Goal: Task Accomplishment & Management: Manage account settings

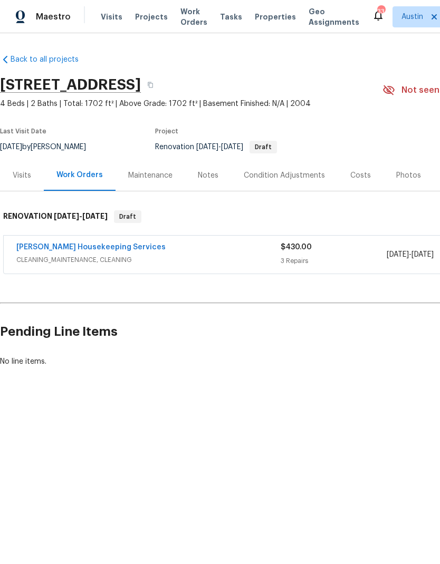
click at [366, 258] on div "3 Repairs" at bounding box center [332, 261] width 105 height 11
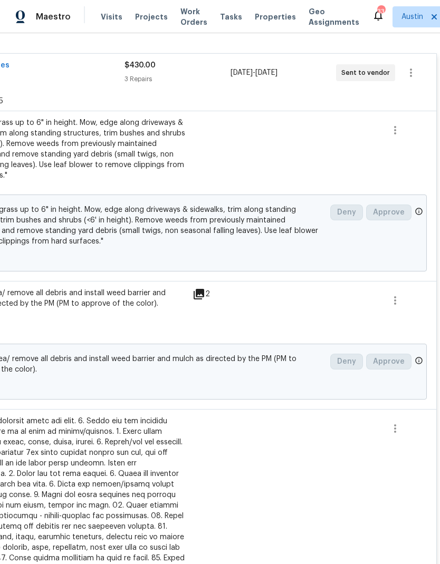
scroll to position [190, 156]
click at [396, 303] on icon "button" at bounding box center [395, 300] width 13 height 13
click at [399, 304] on li "Cancel" at bounding box center [402, 300] width 41 height 17
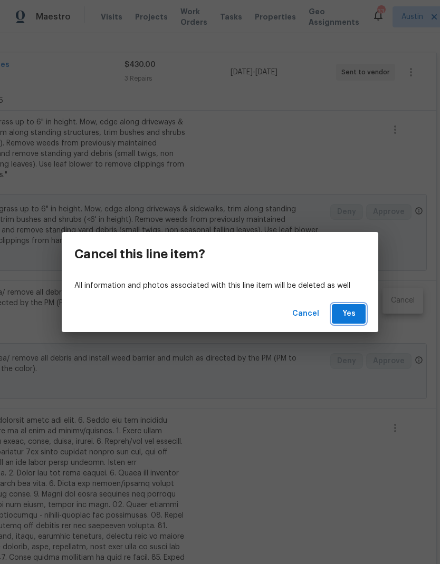
click at [347, 313] on span "Yes" at bounding box center [348, 313] width 17 height 13
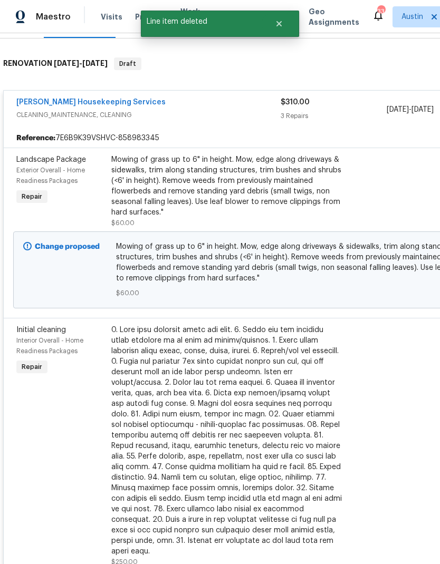
scroll to position [152, 0]
click at [118, 105] on link "Arelis Housekeeping Services" at bounding box center [90, 102] width 149 height 7
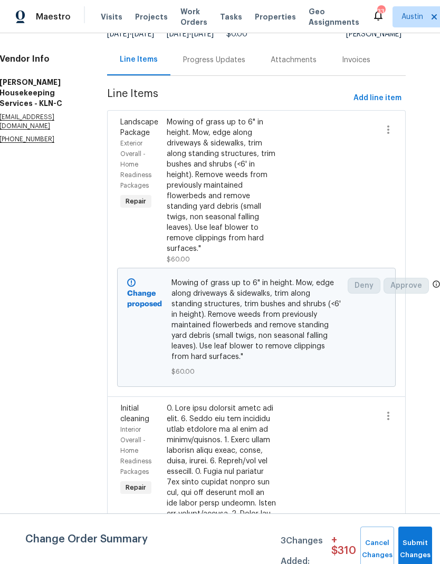
scroll to position [103, 17]
click at [389, 101] on span "Add line item" at bounding box center [377, 98] width 48 height 13
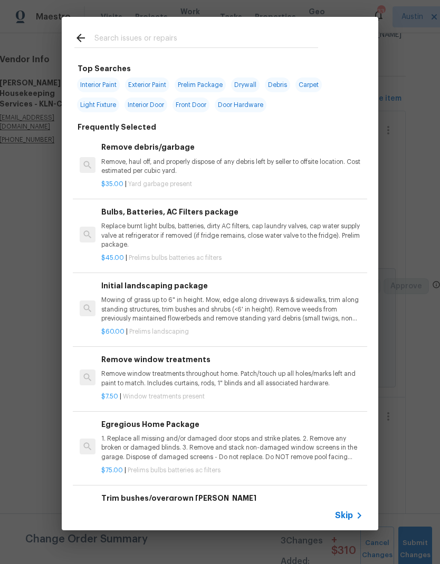
click at [165, 46] on input "text" at bounding box center [206, 40] width 224 height 16
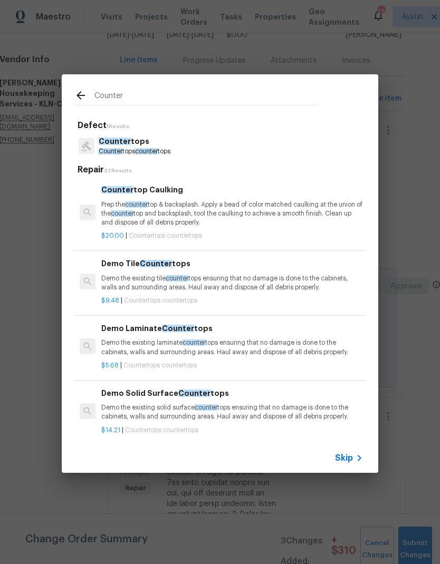
type input "Counter"
click at [191, 149] on div "Counter tops Counter tops counter tops" at bounding box center [219, 146] width 291 height 28
click at [164, 142] on p "Counter tops" at bounding box center [135, 141] width 72 height 11
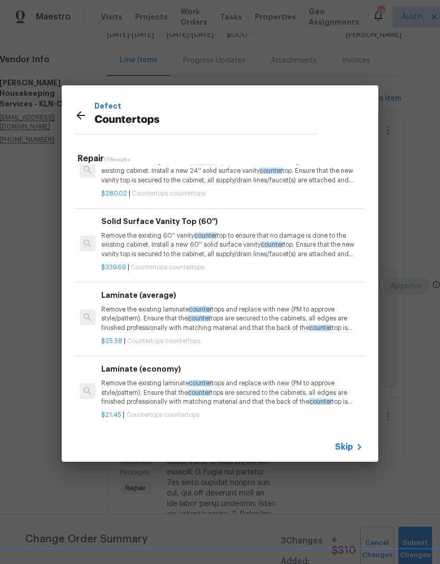
scroll to position [808, 0]
click at [282, 313] on p "Remove the existing laminate counter tops and replace with new (PM to approve s…" at bounding box center [231, 317] width 261 height 27
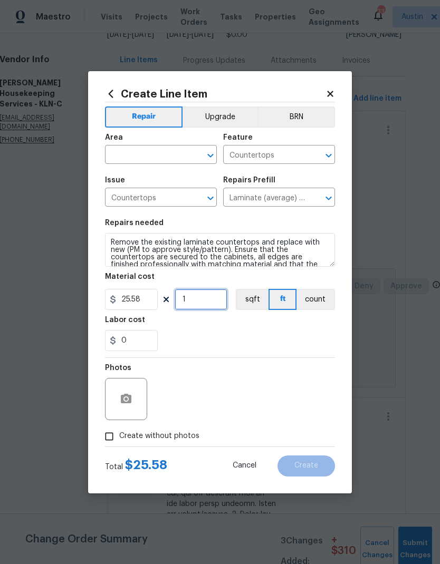
click at [209, 304] on input "1" at bounding box center [200, 299] width 53 height 21
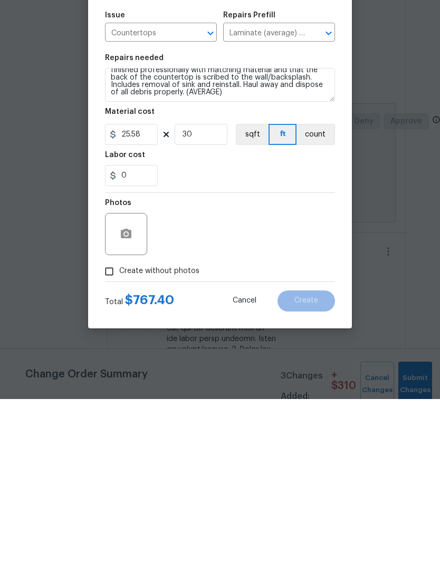
scroll to position [42, 0]
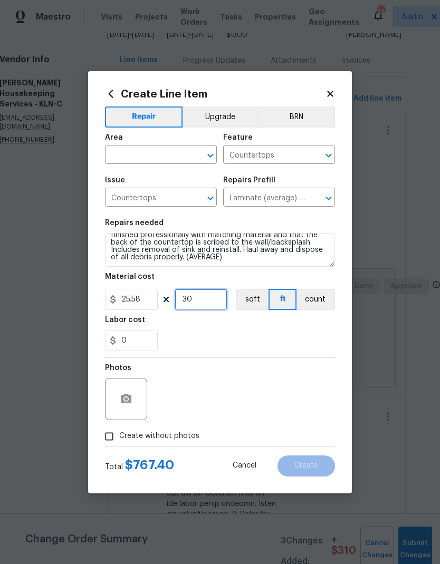
type input "30"
click at [127, 400] on circle "button" at bounding box center [125, 398] width 3 height 3
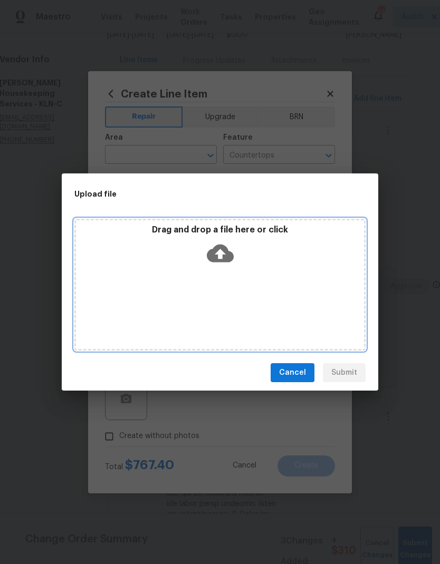
click at [220, 258] on icon at bounding box center [220, 253] width 27 height 27
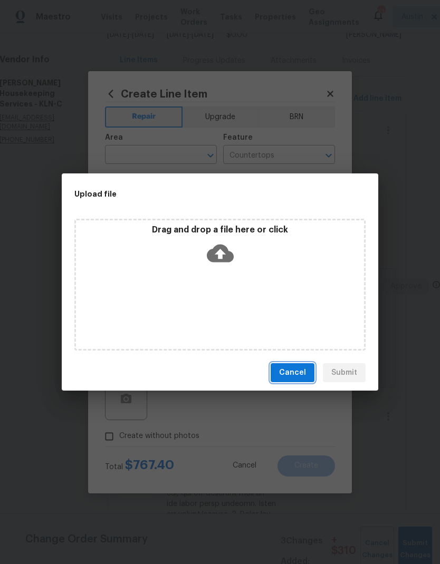
click at [296, 379] on button "Cancel" at bounding box center [292, 373] width 44 height 20
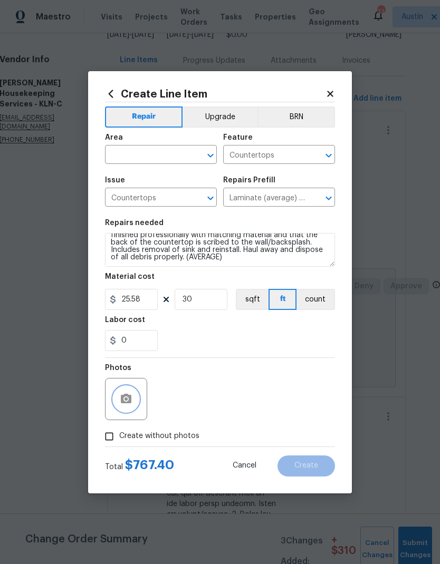
click at [127, 405] on icon "button" at bounding box center [126, 399] width 13 height 13
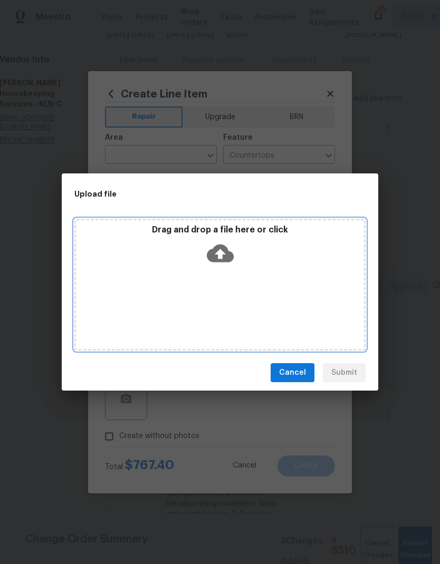
click at [220, 260] on icon at bounding box center [220, 254] width 27 height 18
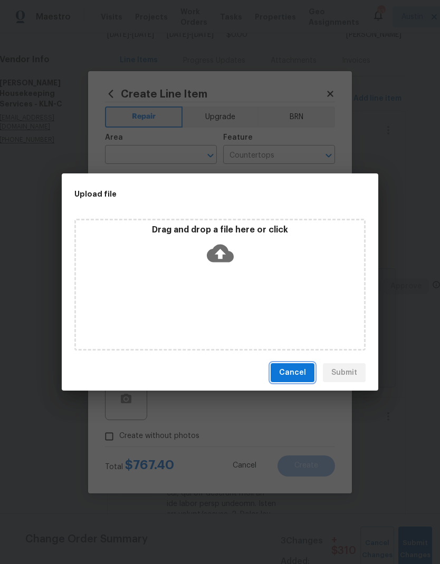
click at [295, 371] on span "Cancel" at bounding box center [292, 372] width 27 height 13
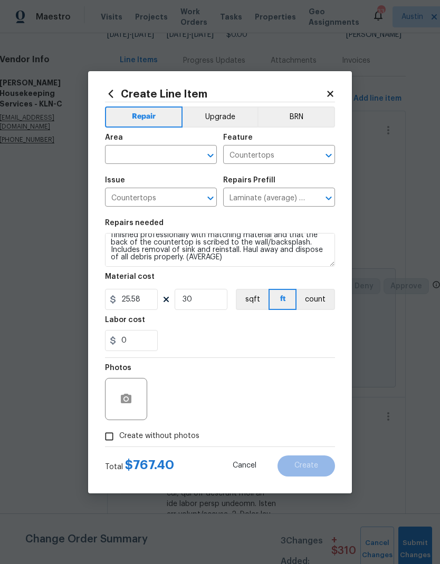
click at [113, 432] on input "Create without photos" at bounding box center [109, 436] width 20 height 20
checkbox input "true"
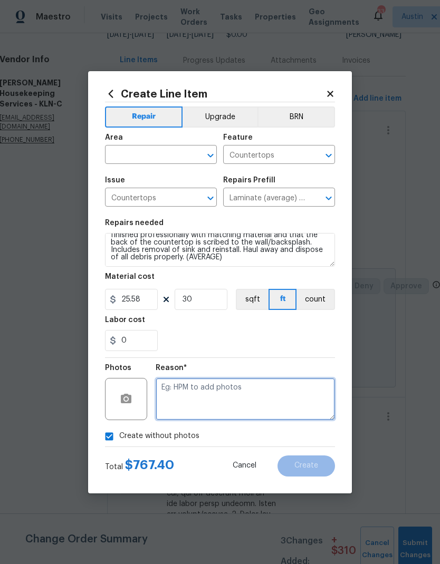
click at [215, 395] on textarea at bounding box center [245, 399] width 179 height 42
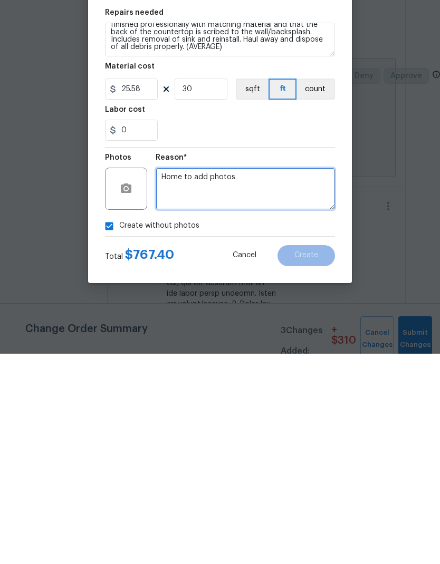
click at [175, 378] on textarea "Home to add photos" at bounding box center [245, 399] width 179 height 42
type textarea "HPM to add photos"
click at [223, 455] on button "Cancel" at bounding box center [244, 465] width 57 height 21
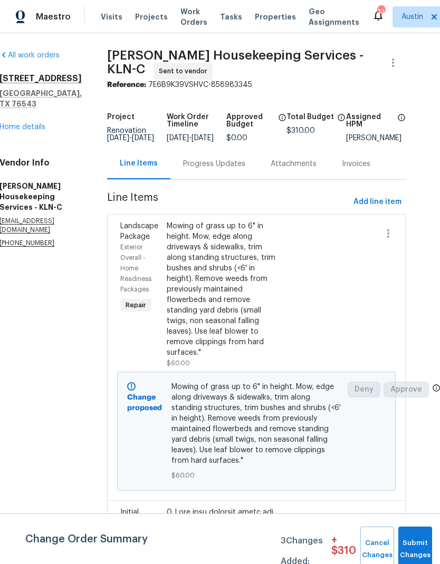
scroll to position [0, 17]
click at [388, 192] on button "Add line item" at bounding box center [377, 202] width 56 height 20
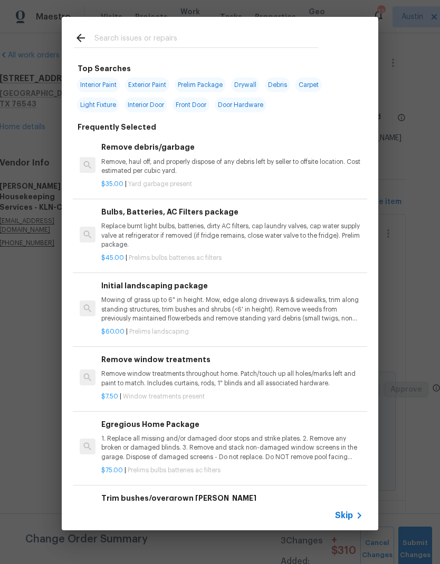
click at [204, 40] on input "text" at bounding box center [206, 40] width 224 height 16
type input "Count"
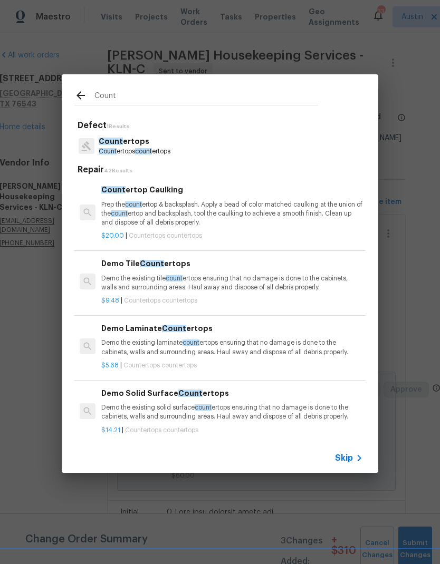
click at [164, 148] on p "Count ertops count ertops" at bounding box center [135, 151] width 72 height 9
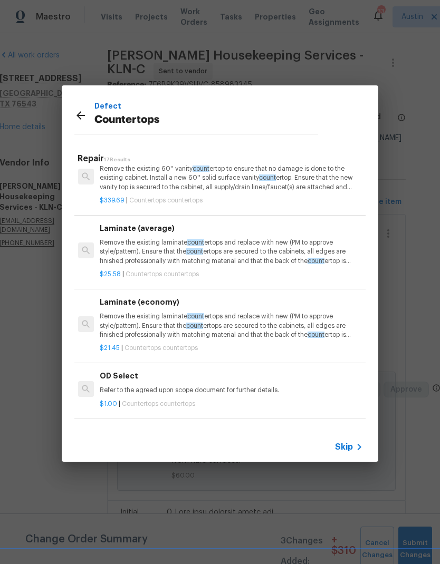
scroll to position [873, 2]
click at [278, 250] on p "Remove the existing laminate count ertops and replace with new (PM to approve s…" at bounding box center [230, 252] width 261 height 27
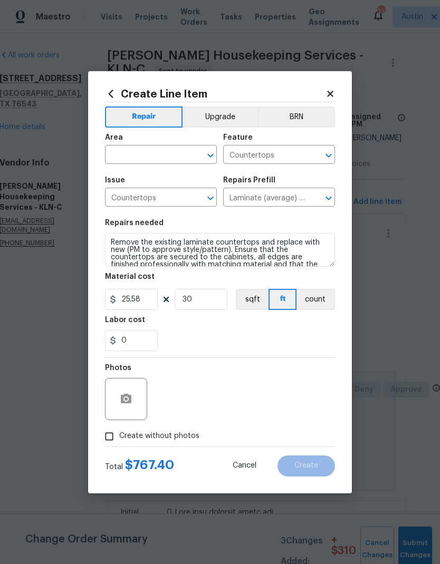
click at [112, 438] on input "Create without photos" at bounding box center [109, 436] width 20 height 20
checkbox input "true"
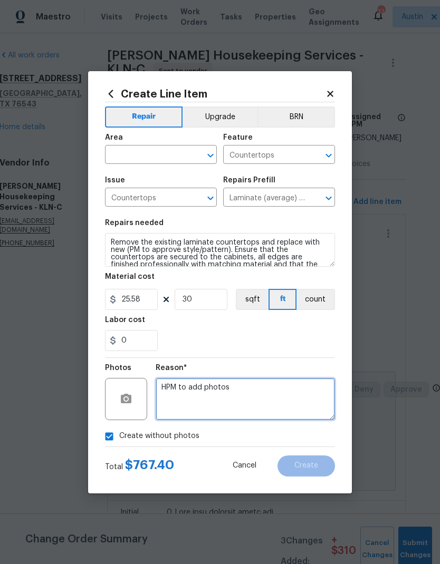
click at [217, 394] on textarea "HPM to add photos" at bounding box center [245, 399] width 179 height 42
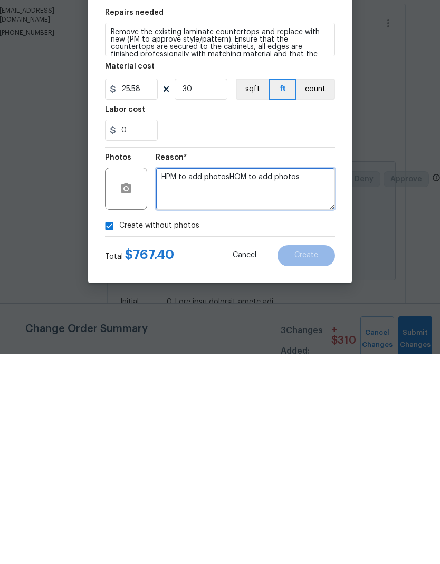
type textarea "HPM to add photosHOM to add photos"
click at [284, 330] on div "0" at bounding box center [220, 340] width 230 height 21
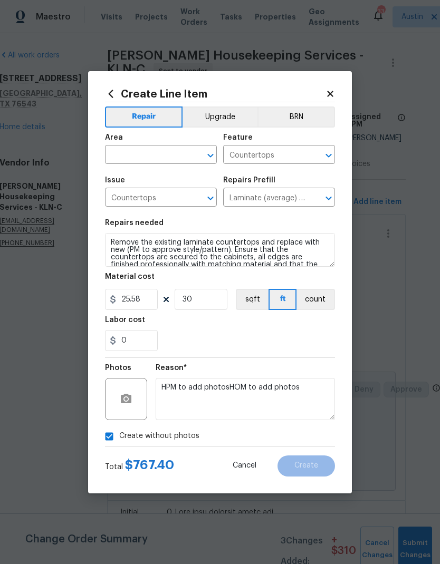
click at [172, 156] on input "text" at bounding box center [146, 156] width 82 height 16
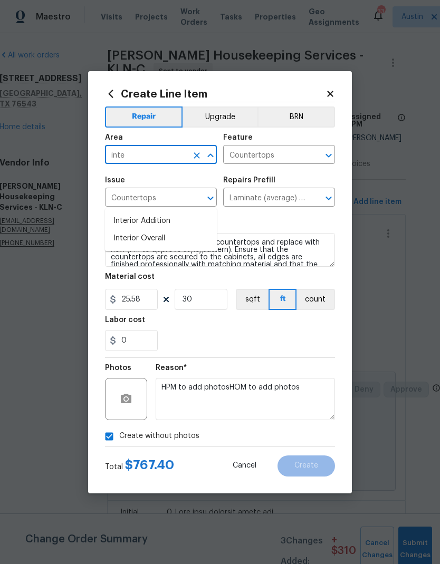
click at [167, 230] on li "Interior Overall" at bounding box center [161, 238] width 112 height 17
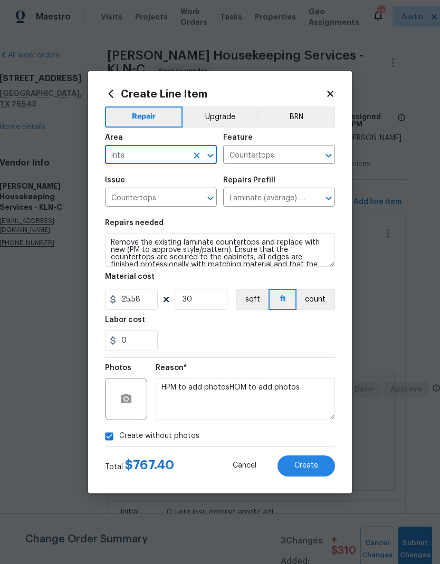
type input "Interior Overall"
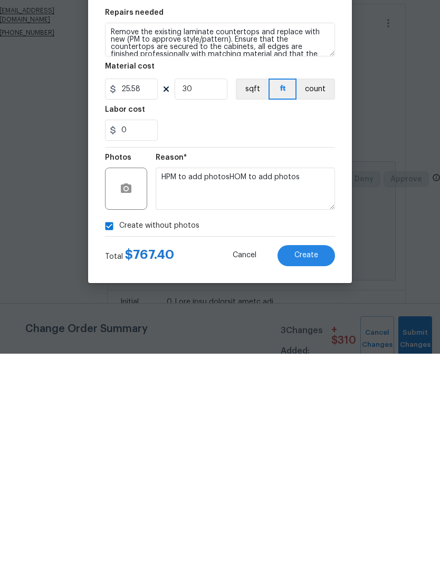
click at [317, 462] on span "Create" at bounding box center [306, 466] width 24 height 8
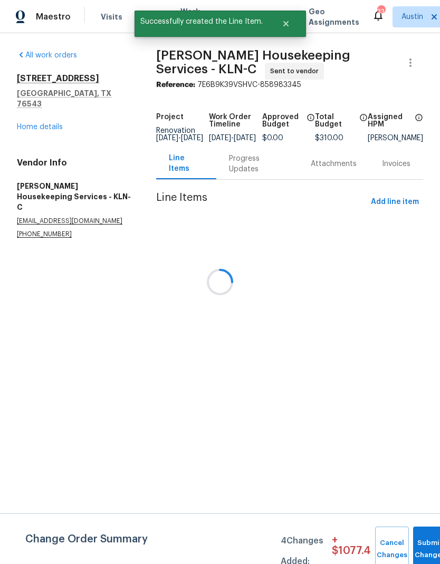
scroll to position [0, 0]
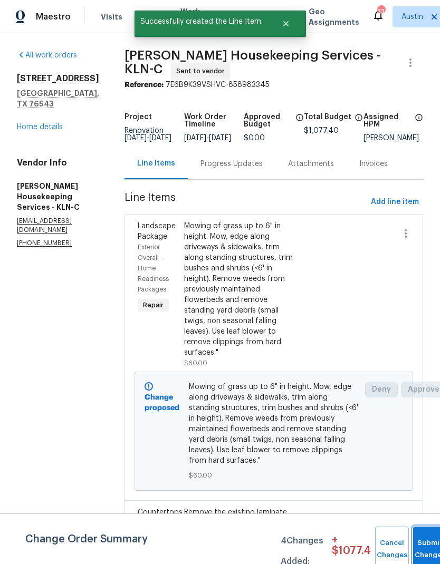
click at [426, 547] on button "Submit Changes" at bounding box center [430, 549] width 34 height 45
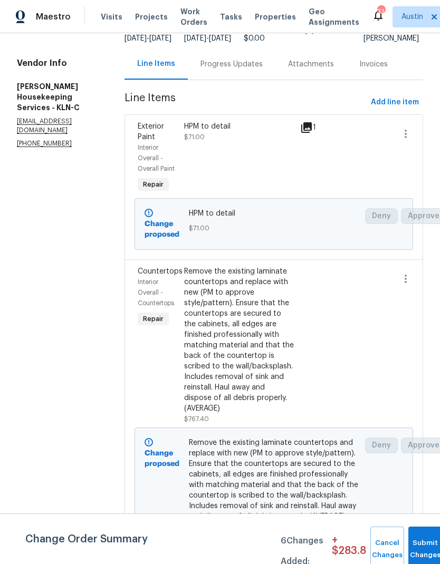
scroll to position [157, -1]
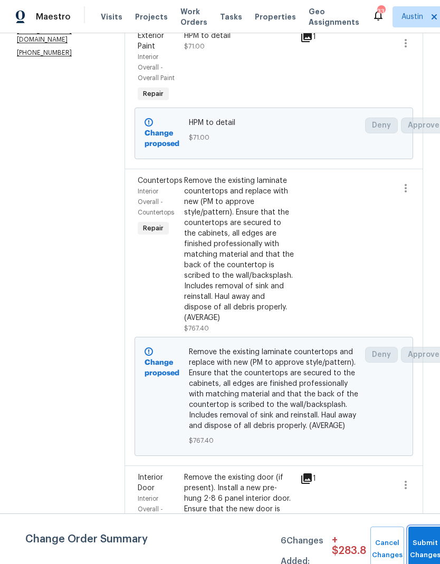
click at [425, 548] on span "Submit Changes" at bounding box center [424, 549] width 23 height 24
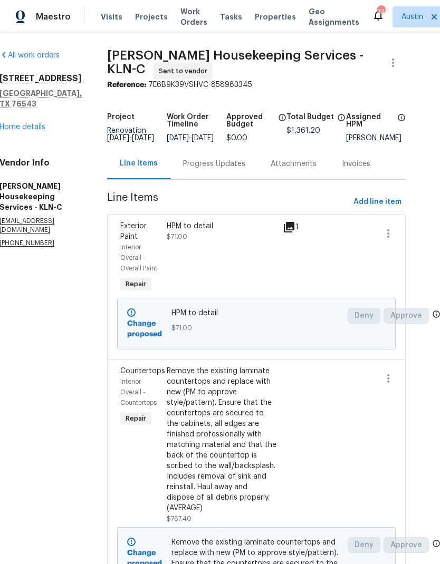
scroll to position [0, 17]
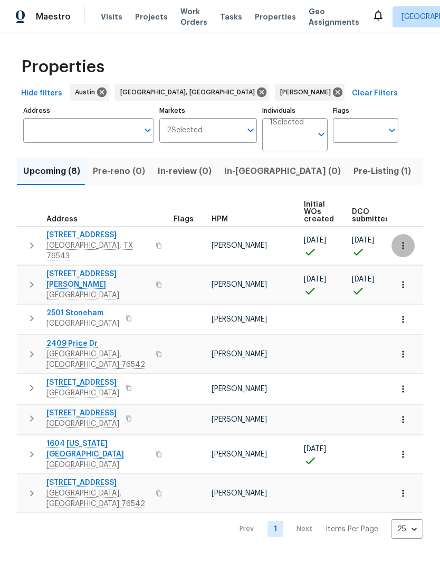
click at [404, 241] on icon "button" at bounding box center [402, 245] width 11 height 11
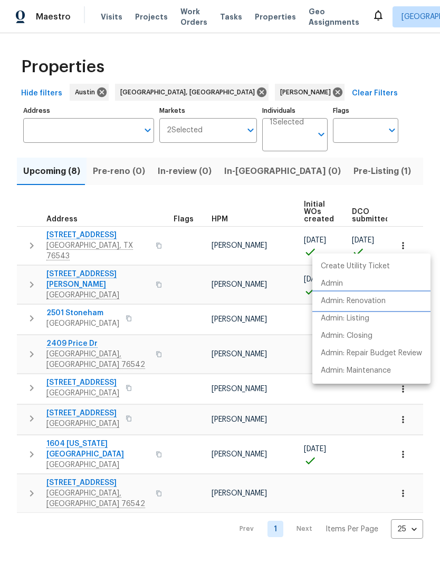
click at [385, 298] on p "Admin: Renovation" at bounding box center [353, 301] width 65 height 11
click at [367, 176] on div at bounding box center [220, 282] width 440 height 564
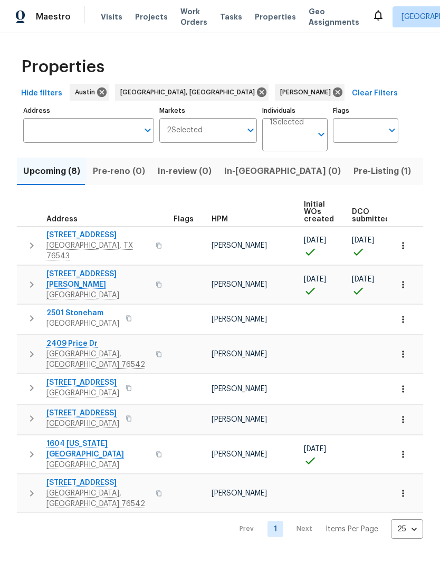
click at [347, 181] on button "Pre-Listing (1)" at bounding box center [382, 171] width 70 height 27
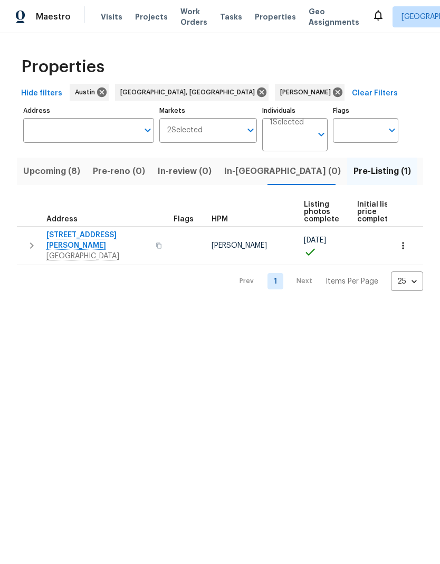
click at [423, 176] on span "Listed (14)" at bounding box center [445, 171] width 44 height 15
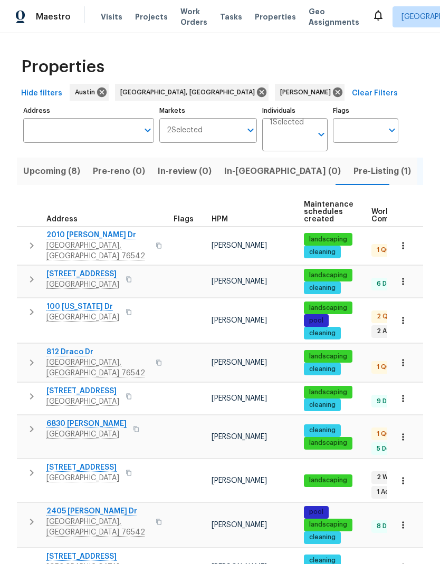
click at [68, 357] on span "Killeen, TX 76542" at bounding box center [97, 367] width 103 height 21
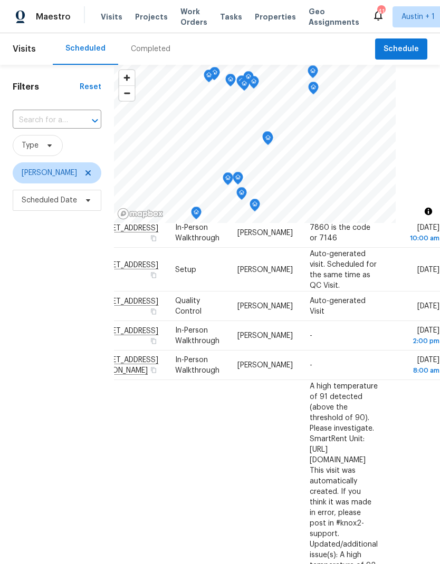
scroll to position [75, 94]
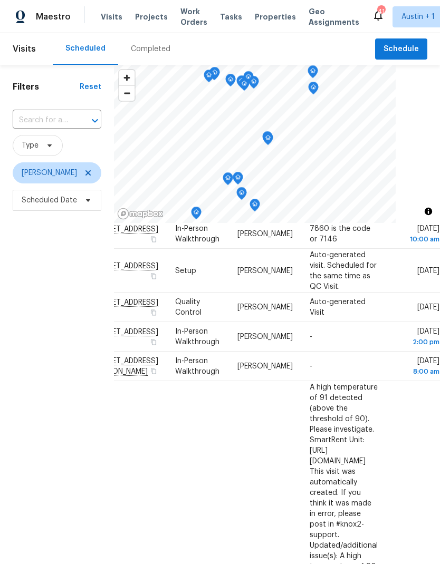
click at [0, 0] on icon at bounding box center [0, 0] width 0 height 0
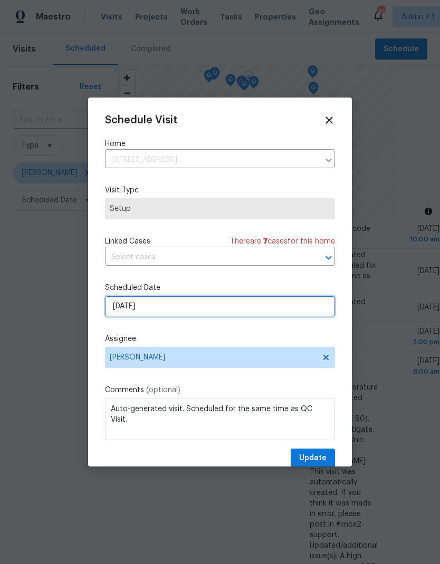
click at [197, 311] on input "[DATE]" at bounding box center [220, 306] width 230 height 21
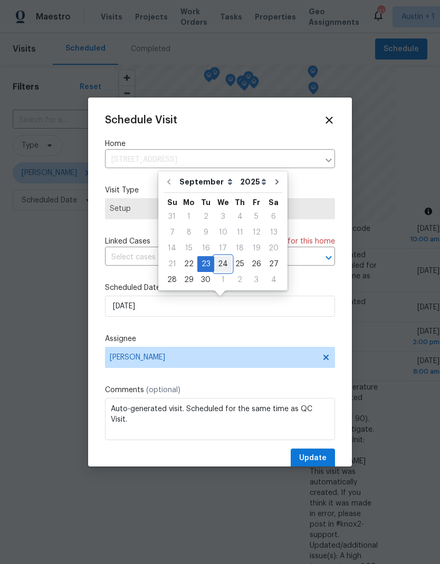
click at [223, 265] on div "24" at bounding box center [222, 264] width 17 height 15
type input "9/24/2025"
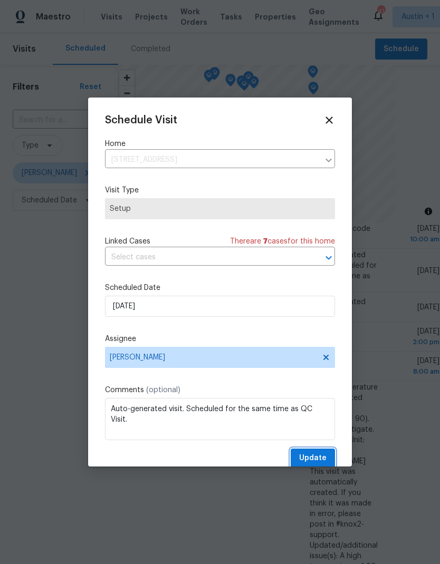
click at [323, 464] on span "Update" at bounding box center [312, 458] width 27 height 13
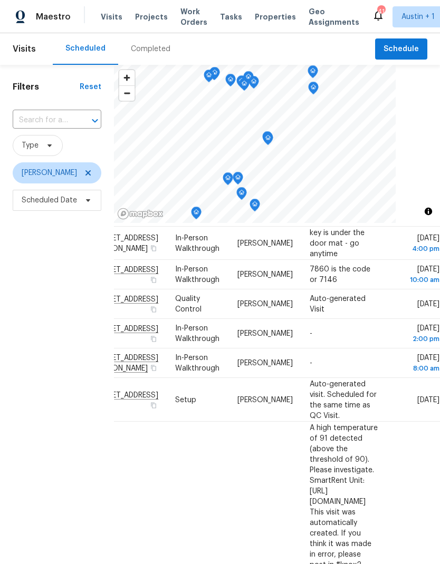
scroll to position [35, 94]
click at [0, 0] on icon at bounding box center [0, 0] width 0 height 0
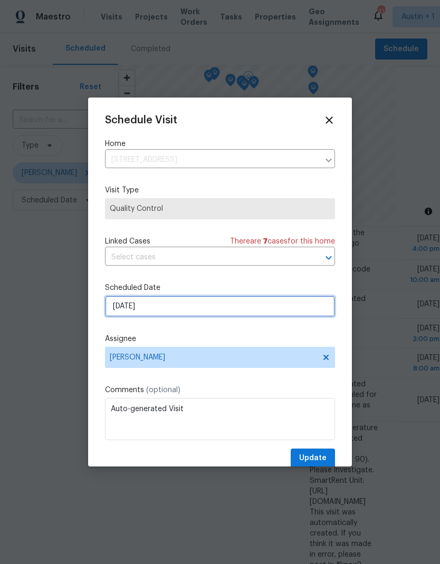
click at [217, 300] on input "9/23/2025" at bounding box center [220, 306] width 230 height 21
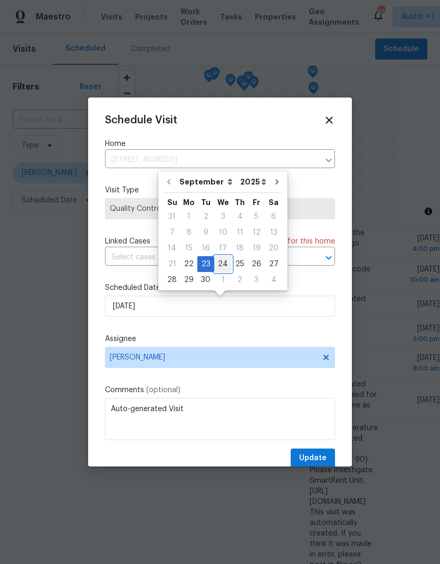
click at [226, 264] on div "24" at bounding box center [222, 264] width 17 height 15
type input "9/24/2025"
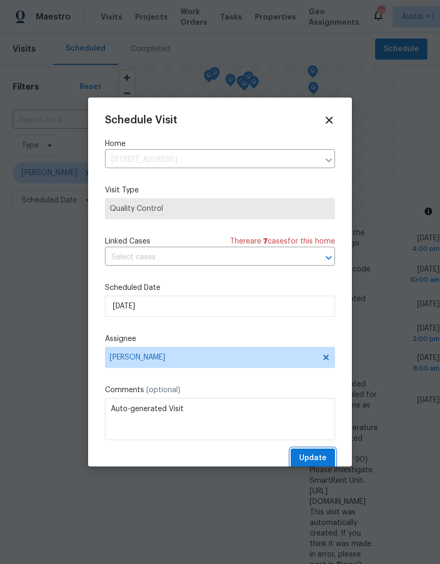
click at [324, 454] on span "Update" at bounding box center [312, 458] width 27 height 13
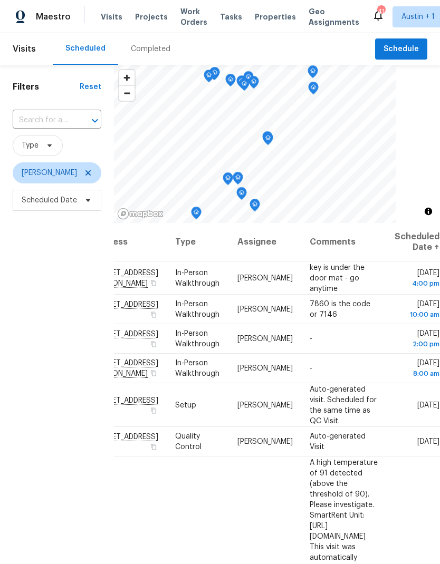
scroll to position [0, 94]
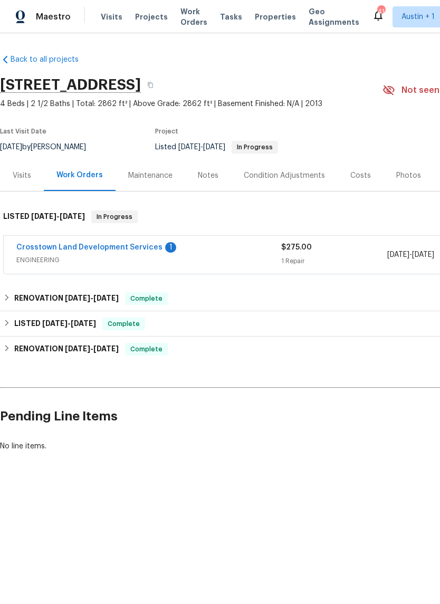
click at [298, 180] on div "Condition Adjustments" at bounding box center [284, 175] width 81 height 11
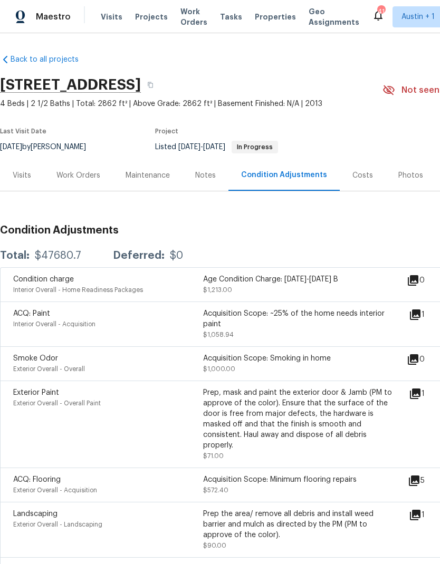
click at [94, 179] on div "Work Orders" at bounding box center [78, 175] width 44 height 11
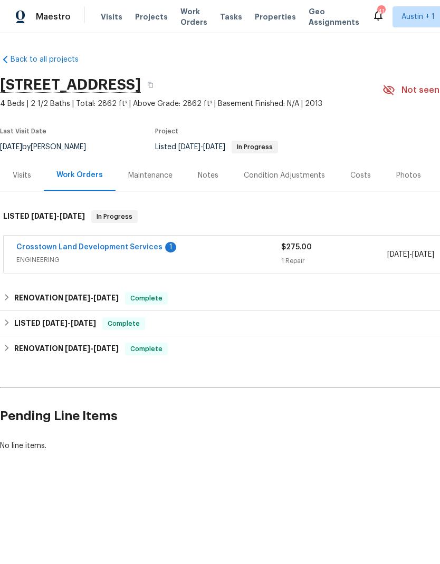
click at [138, 249] on link "Crosstown Land Development Services" at bounding box center [89, 247] width 146 height 7
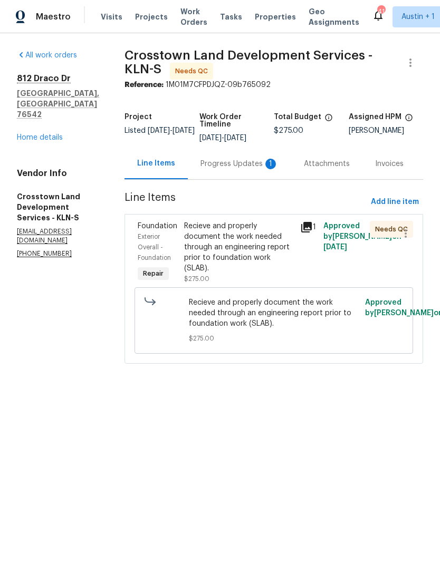
click at [246, 169] on div "Progress Updates 1" at bounding box center [239, 164] width 78 height 11
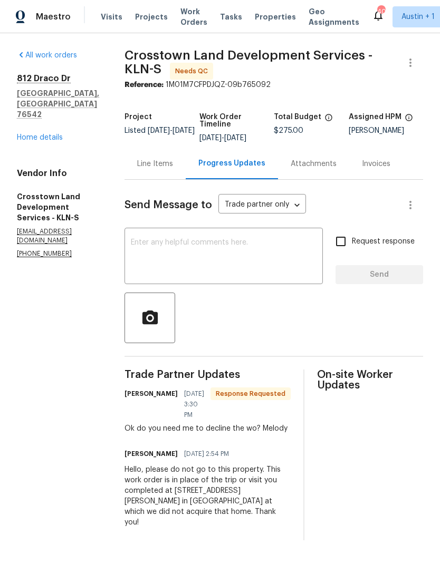
click at [172, 169] on div "Line Items" at bounding box center [155, 164] width 36 height 11
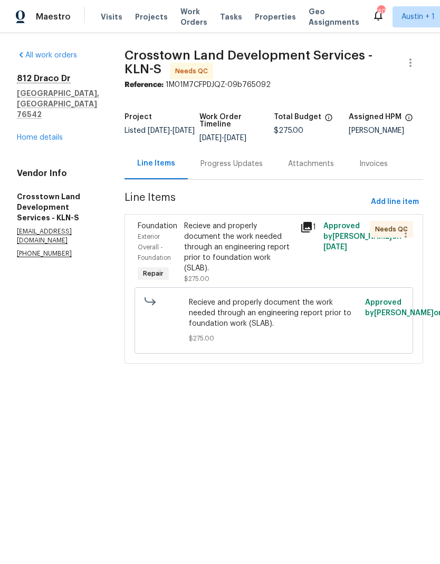
click at [268, 254] on div "Recieve and properly document the work needed through an engineering report pri…" at bounding box center [239, 247] width 110 height 53
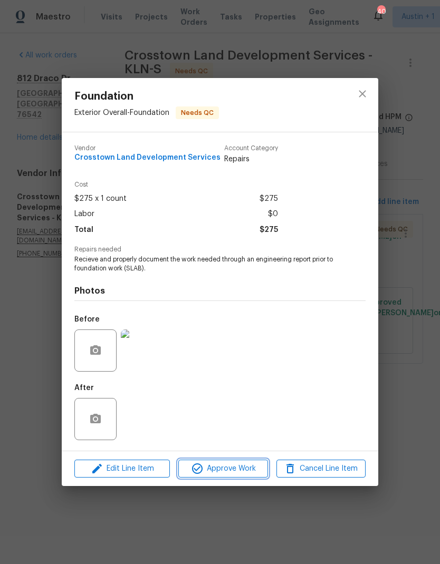
click at [250, 473] on span "Approve Work" at bounding box center [222, 468] width 83 height 13
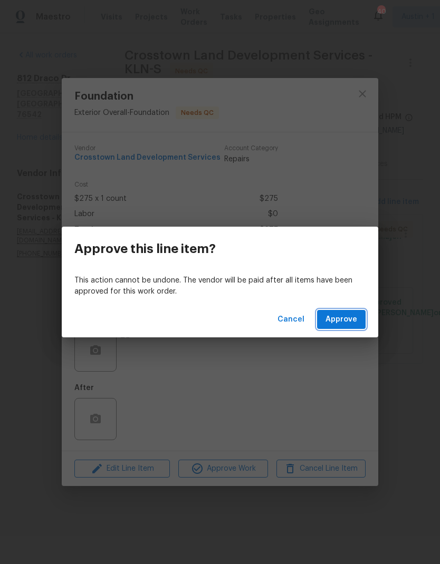
click at [350, 317] on span "Approve" at bounding box center [341, 319] width 32 height 13
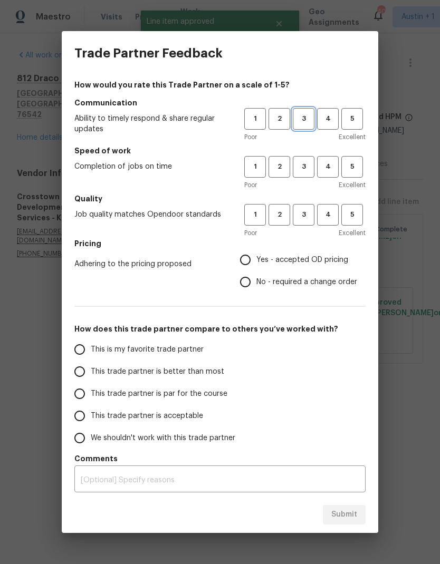
click at [304, 114] on span "3" at bounding box center [304, 119] width 20 height 12
click at [300, 167] on span "3" at bounding box center [304, 167] width 20 height 12
click at [304, 212] on span "3" at bounding box center [304, 215] width 20 height 12
click at [256, 258] on input "Yes - accepted OD pricing" at bounding box center [245, 260] width 22 height 22
radio input "true"
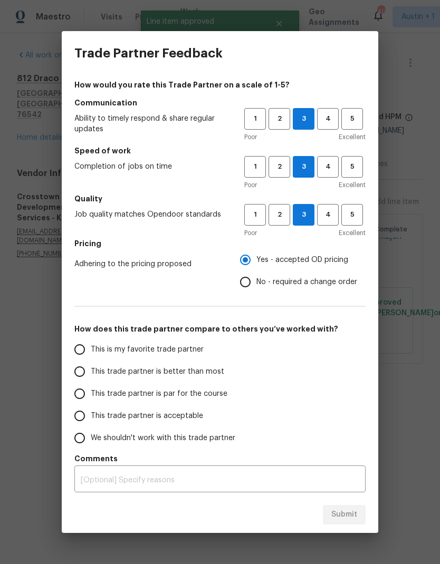
click at [85, 387] on input "This trade partner is par for the course" at bounding box center [80, 394] width 22 height 22
click at [348, 520] on span "Submit" at bounding box center [344, 514] width 26 height 13
radio input "true"
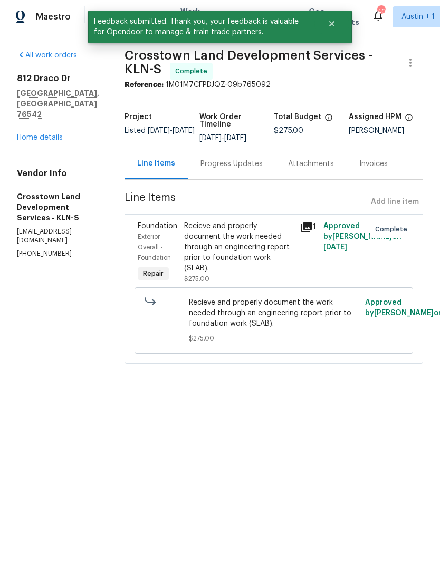
click at [54, 134] on link "Home details" at bounding box center [40, 137] width 46 height 7
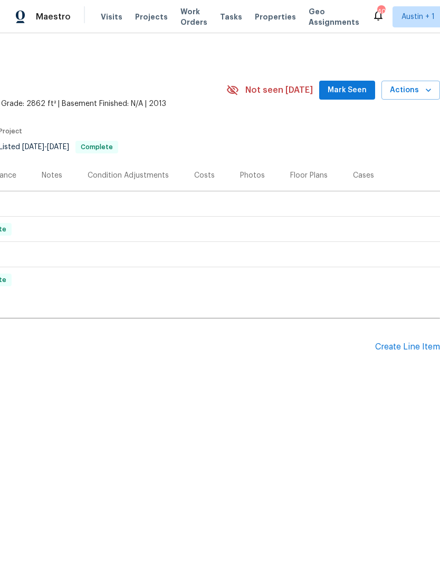
scroll to position [0, 156]
click at [408, 349] on div "Create Line Item" at bounding box center [407, 347] width 65 height 10
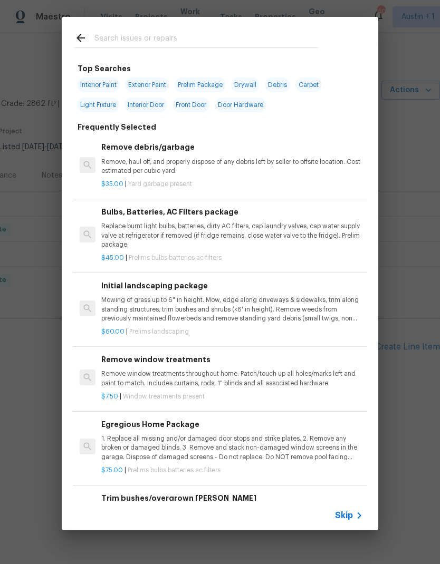
click at [173, 41] on input "text" at bounding box center [206, 40] width 224 height 16
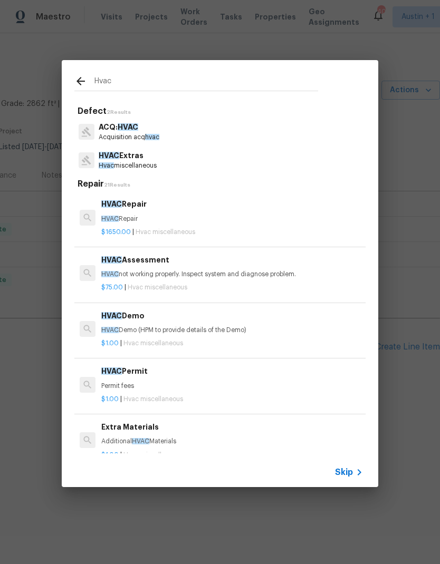
type input "Hvac"
click at [163, 162] on div "HVAC Extras Hvac miscellaneous" at bounding box center [219, 160] width 291 height 28
click at [189, 273] on p "HVAC not working properly. Inspect system and diagnose problem." at bounding box center [231, 274] width 261 height 9
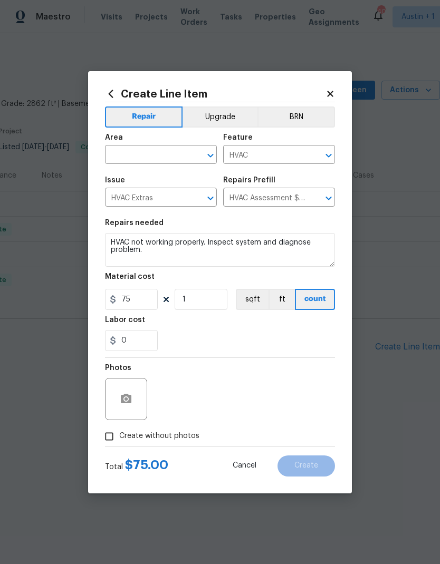
click at [171, 155] on input "text" at bounding box center [146, 156] width 82 height 16
click at [178, 199] on li "Exterior Overall" at bounding box center [161, 196] width 112 height 17
type input "Exterior Overall"
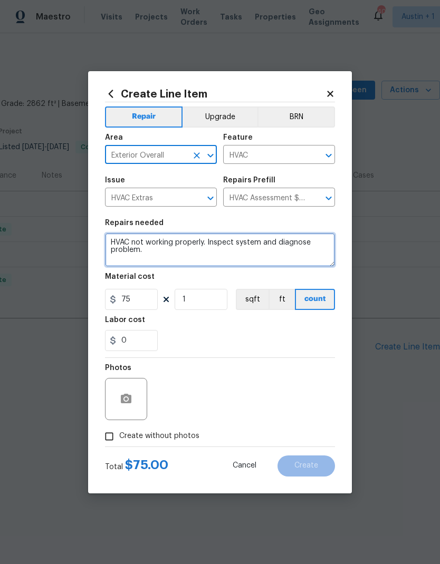
click at [164, 253] on textarea "HVAC not working properly. Inspect system and diagnose problem." at bounding box center [220, 250] width 230 height 34
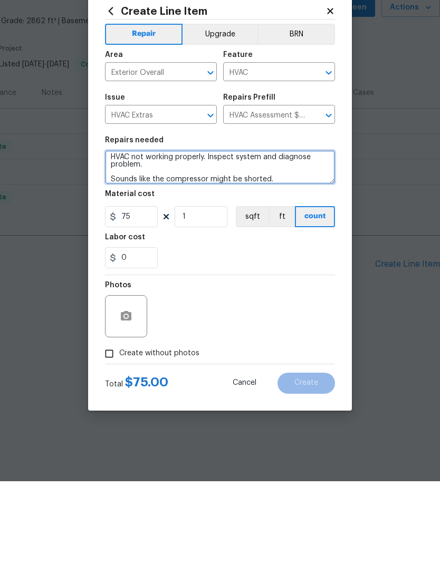
type textarea "HVAC not working properly. Inspect system and diagnose problem. Sounds like the…"
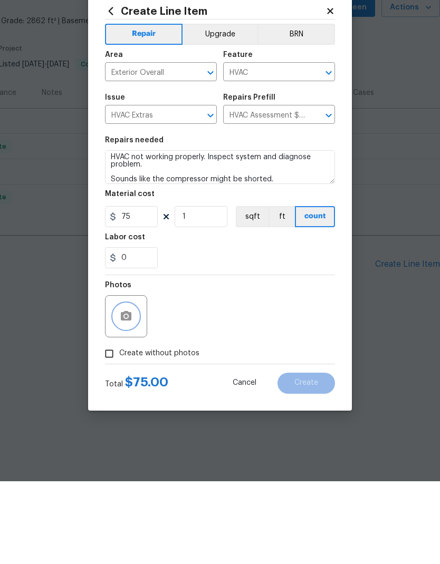
click at [131, 394] on icon "button" at bounding box center [126, 398] width 11 height 9
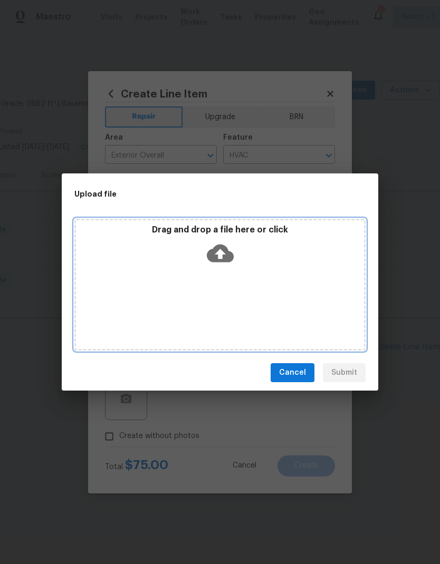
click at [218, 249] on icon at bounding box center [220, 254] width 27 height 18
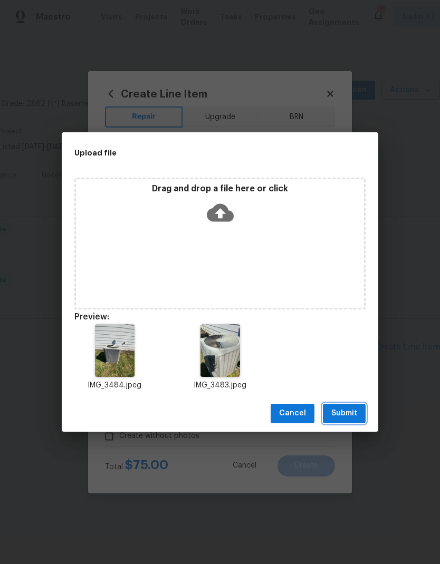
click at [350, 411] on span "Submit" at bounding box center [344, 413] width 26 height 13
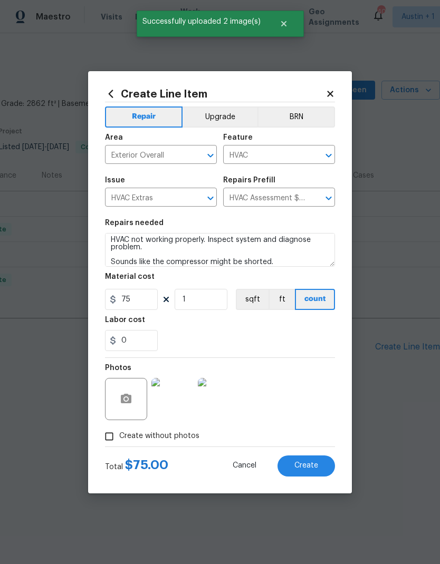
click at [318, 464] on button "Create" at bounding box center [305, 465] width 57 height 21
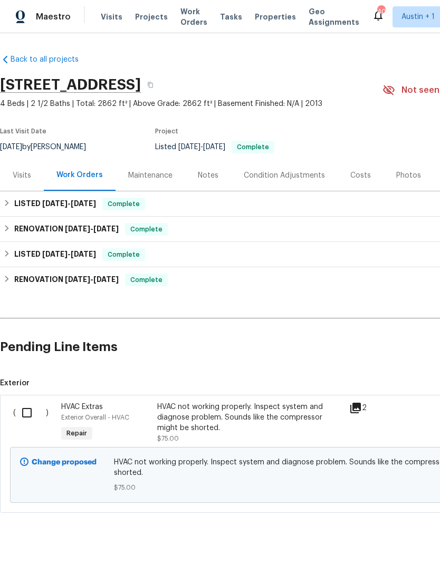
scroll to position [21, 0]
click at [25, 402] on input "checkbox" at bounding box center [31, 413] width 30 height 22
checkbox input "true"
click at [395, 536] on span "Create Work Order" at bounding box center [379, 537] width 70 height 13
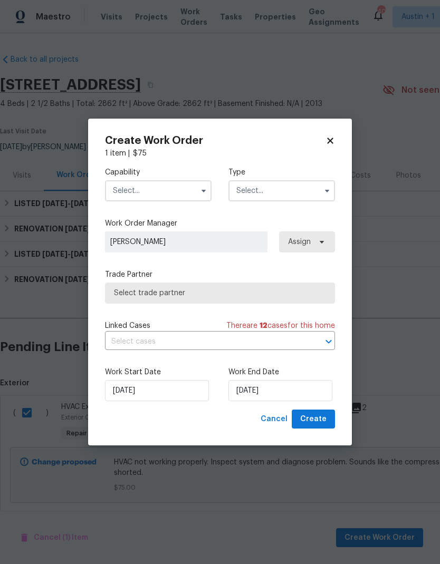
click at [194, 186] on input "text" at bounding box center [158, 190] width 106 height 21
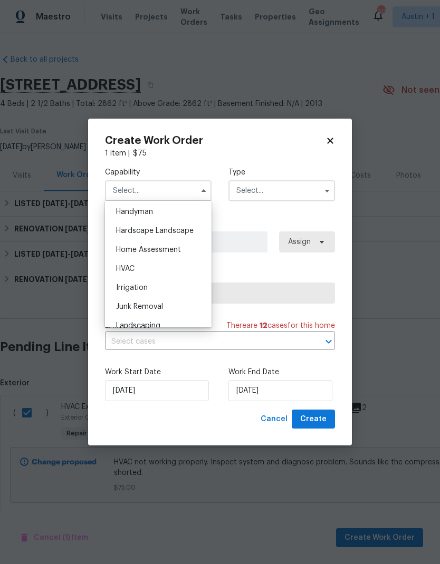
scroll to position [586, 0]
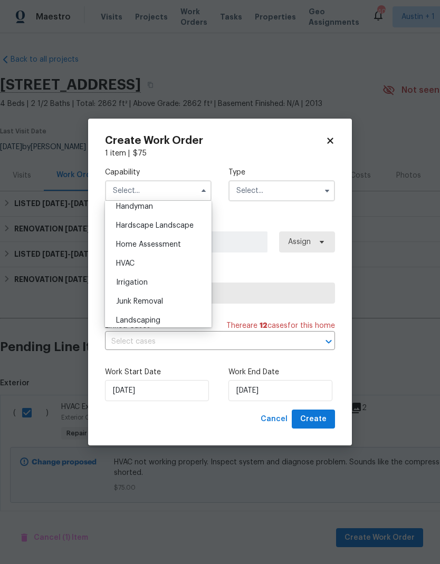
click at [164, 260] on div "HVAC" at bounding box center [158, 263] width 101 height 19
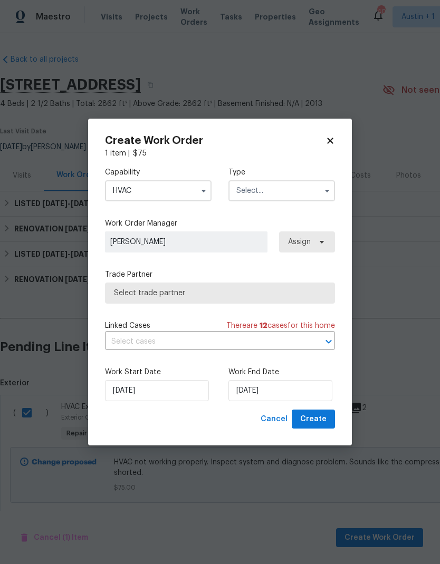
type input "HVAC"
click at [288, 190] on input "text" at bounding box center [281, 190] width 106 height 21
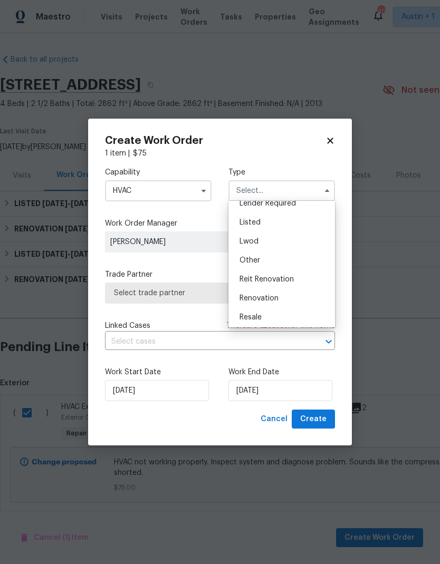
scroll to position [86, 0]
click at [291, 226] on div "Listed" at bounding box center [281, 221] width 101 height 19
type input "Listed"
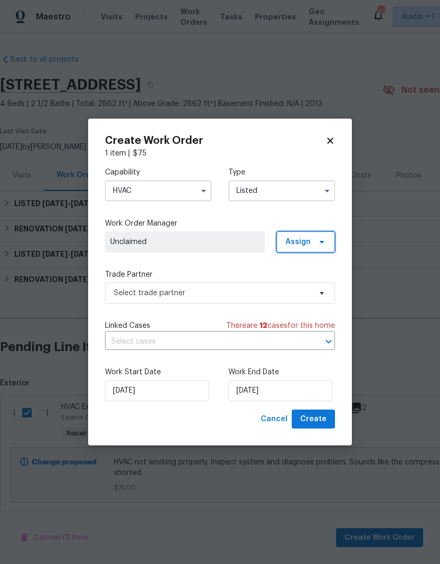
click at [304, 237] on span "Assign" at bounding box center [297, 242] width 25 height 11
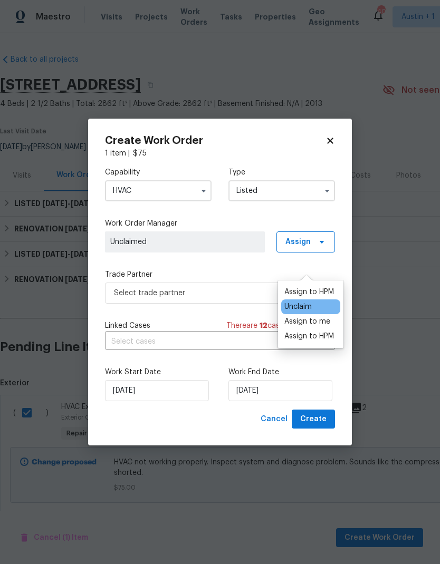
click at [323, 287] on div "Assign to HPM" at bounding box center [309, 292] width 50 height 11
click at [319, 287] on div "Assign to HPM" at bounding box center [309, 292] width 50 height 11
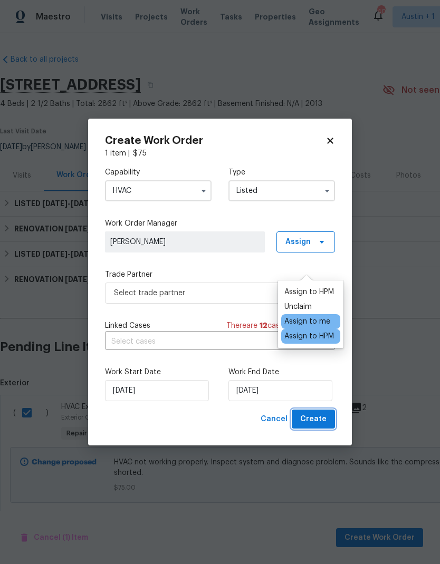
click at [318, 418] on span "Create" at bounding box center [313, 419] width 26 height 13
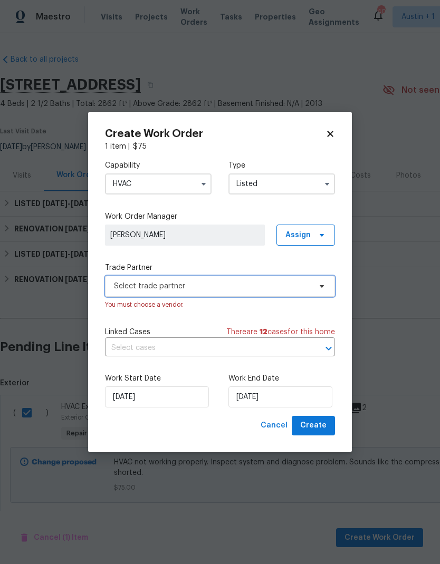
click at [304, 281] on span "Select trade partner" at bounding box center [212, 286] width 197 height 11
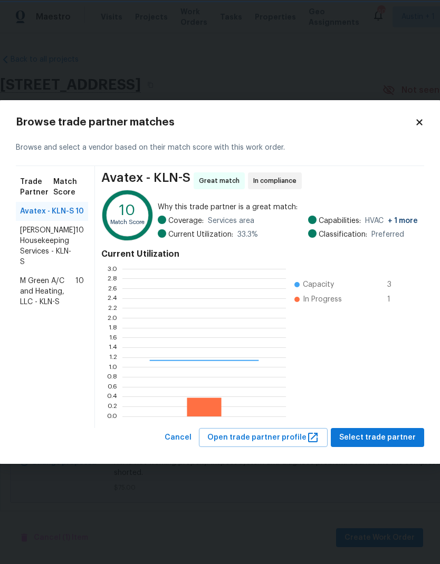
scroll to position [148, 163]
click at [53, 255] on span "Arelis Housekeeping Services - KLN-S" at bounding box center [47, 246] width 55 height 42
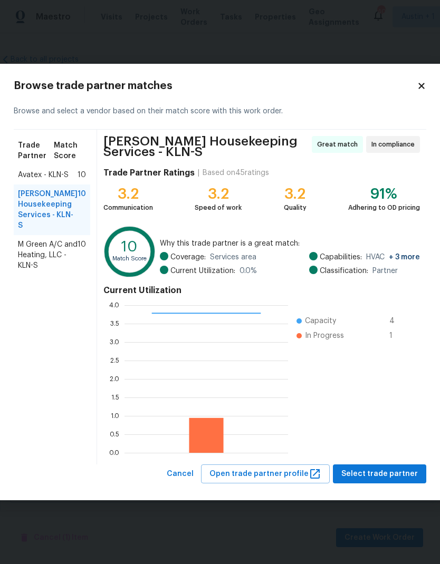
click at [391, 473] on span "Select trade partner" at bounding box center [379, 474] width 76 height 13
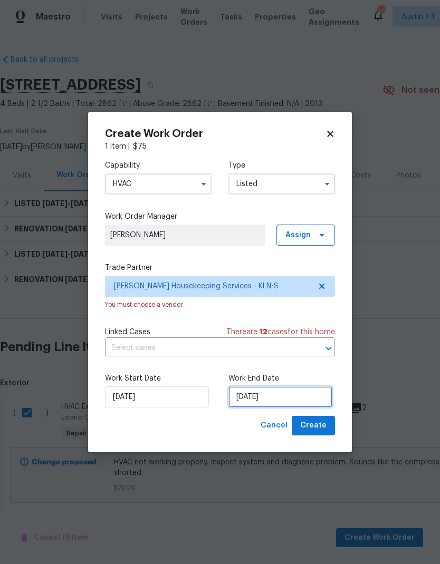
click at [273, 403] on input "[DATE]" at bounding box center [280, 396] width 104 height 21
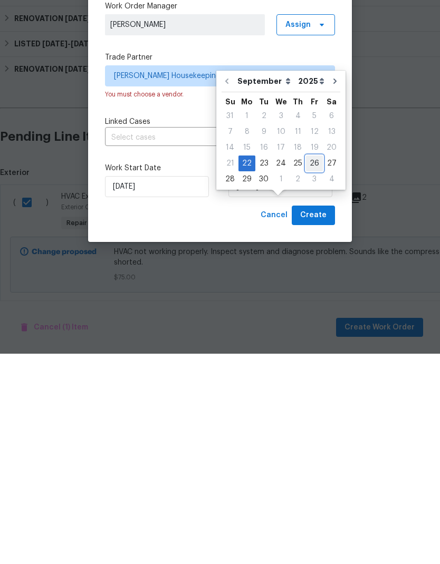
click at [307, 366] on div "26" at bounding box center [314, 373] width 17 height 15
type input "[DATE]"
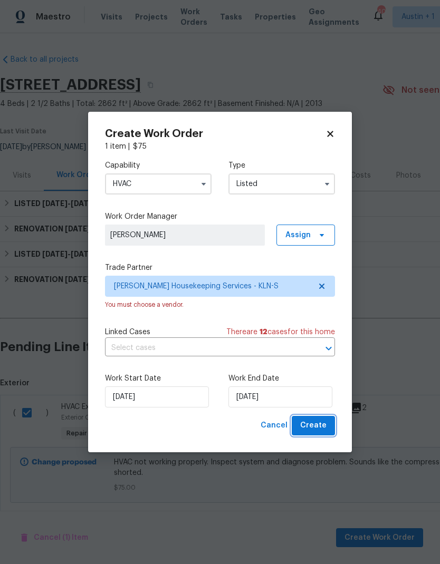
click at [323, 431] on span "Create" at bounding box center [313, 425] width 26 height 13
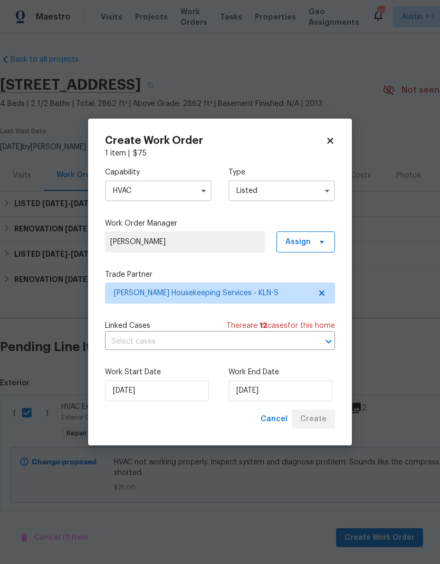
checkbox input "false"
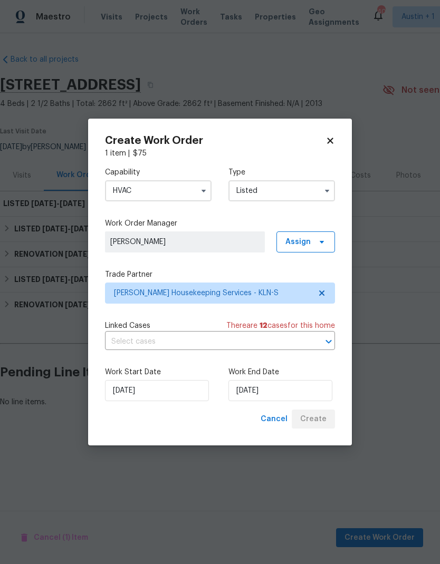
scroll to position [0, 0]
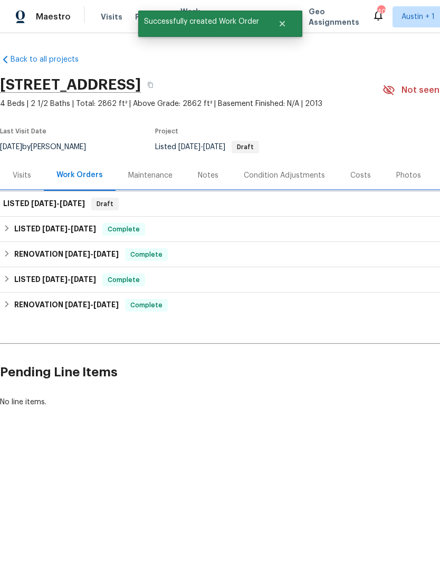
click at [76, 209] on h6 "LISTED 9/22/25 - 9/26/25" at bounding box center [44, 204] width 82 height 13
click at [79, 209] on h6 "LISTED 9/22/25 - 9/26/25" at bounding box center [44, 204] width 82 height 13
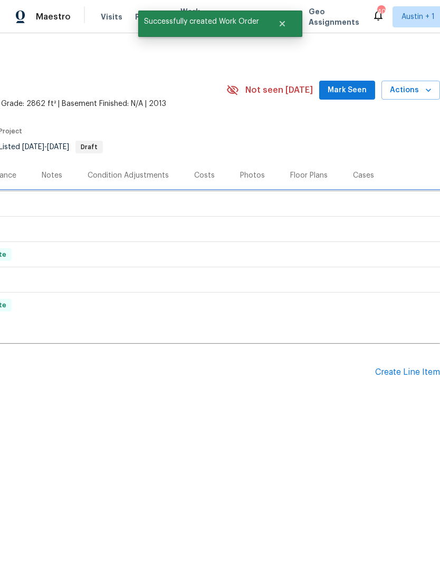
scroll to position [0, 156]
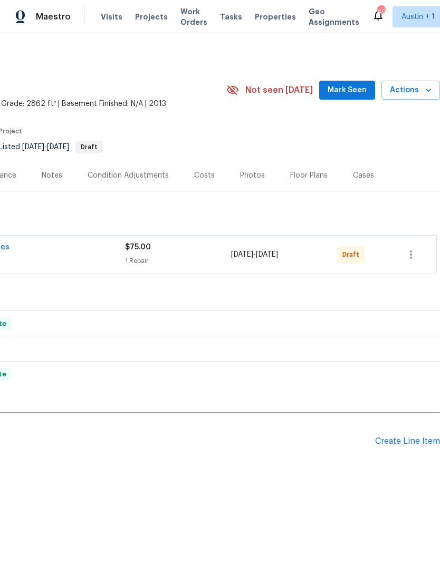
scroll to position [0, 156]
click at [409, 265] on button "button" at bounding box center [410, 254] width 25 height 25
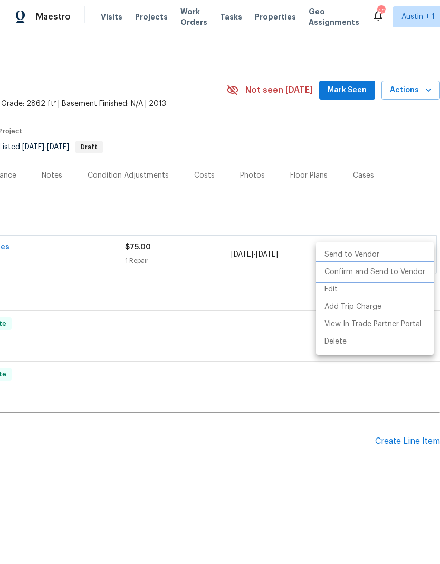
click at [391, 275] on li "Confirm and Send to Vendor" at bounding box center [375, 272] width 118 height 17
